Goal: Transaction & Acquisition: Purchase product/service

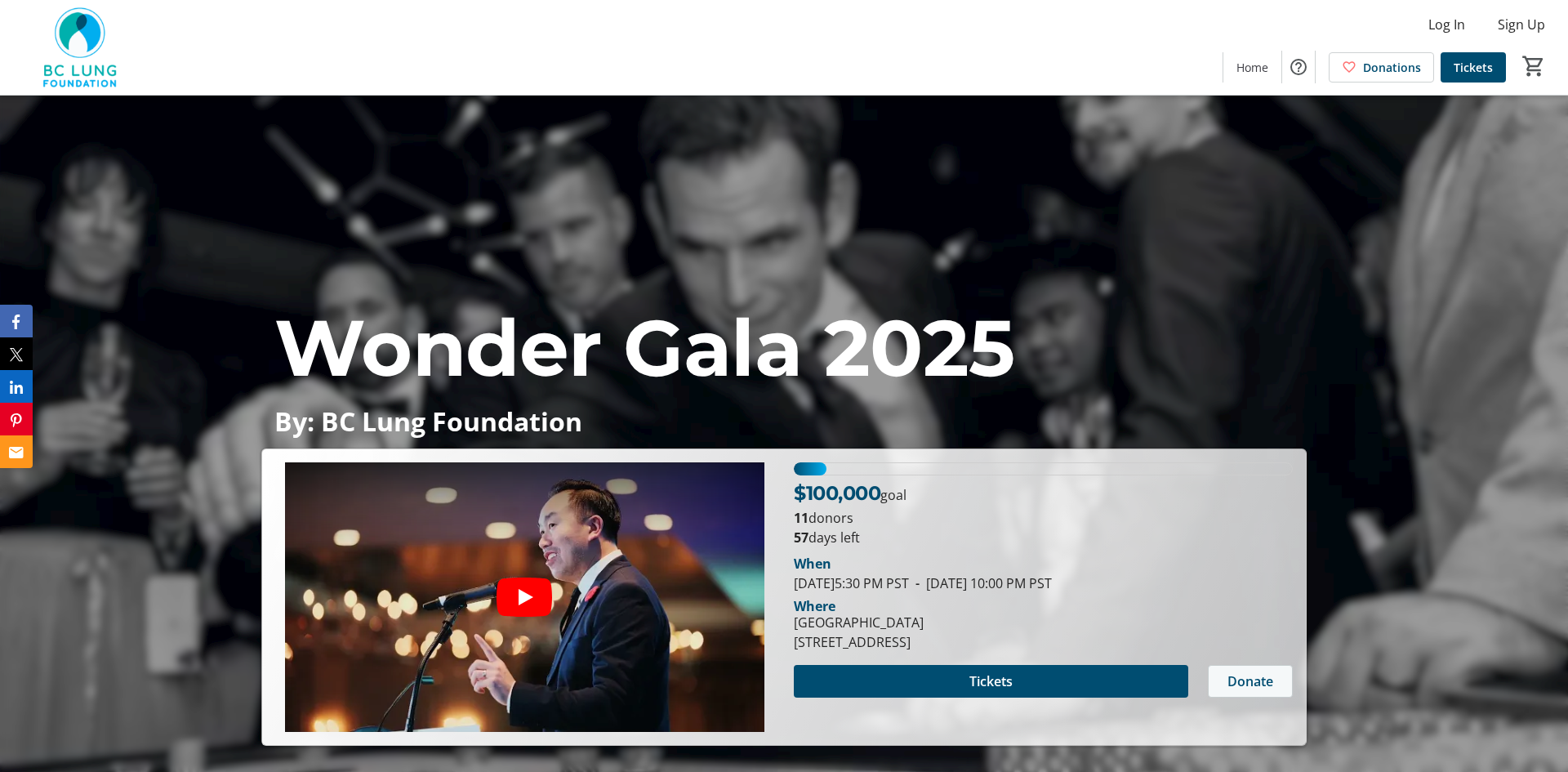
click at [1254, 680] on span "Donate" at bounding box center [1251, 681] width 46 height 20
